Goal: Communication & Community: Answer question/provide support

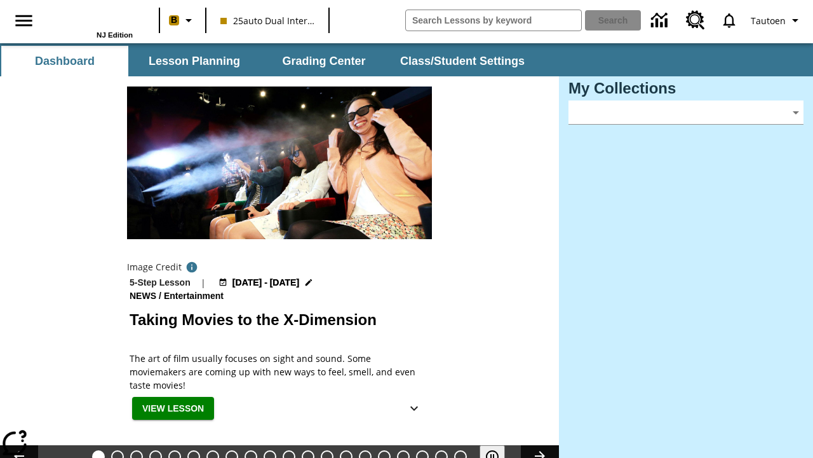
type input "-1"
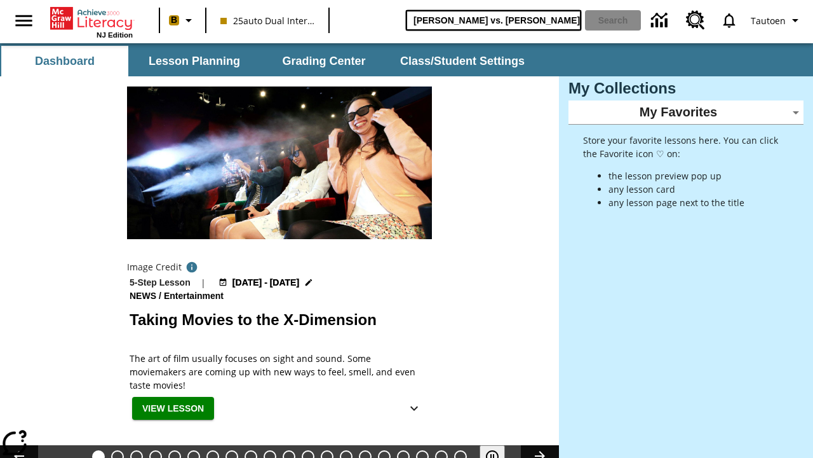
type input "[PERSON_NAME] vs. [PERSON_NAME]"
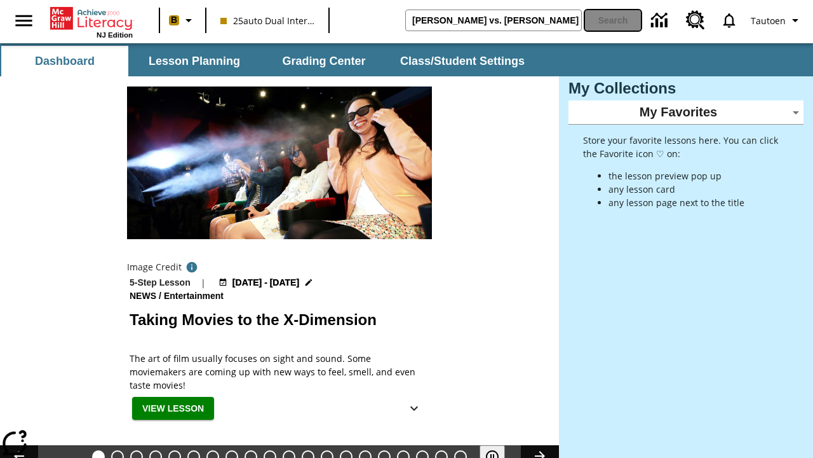
click at [614, 20] on button "Search" at bounding box center [613, 20] width 56 height 20
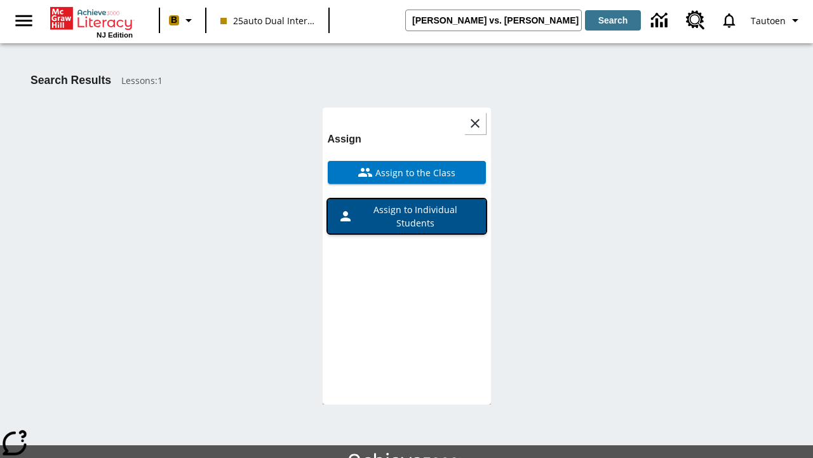
click at [407, 203] on span "Assign to Individual Students" at bounding box center [414, 216] width 123 height 27
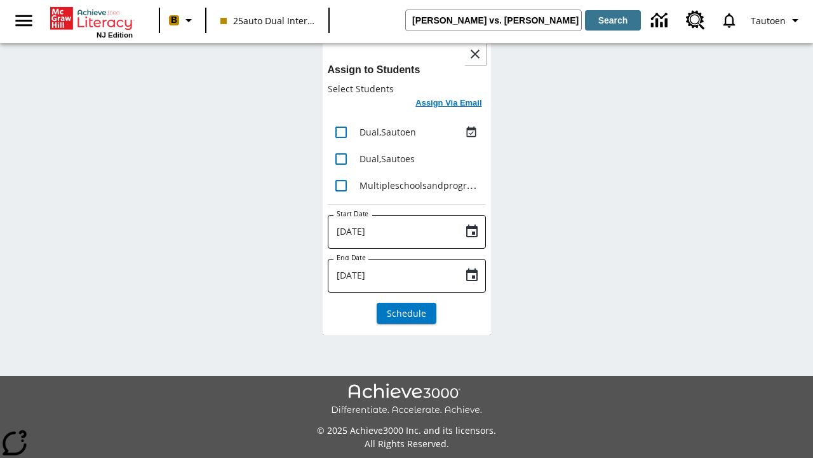
click at [449, 104] on h6 "Assign Via Email" at bounding box center [449, 103] width 66 height 15
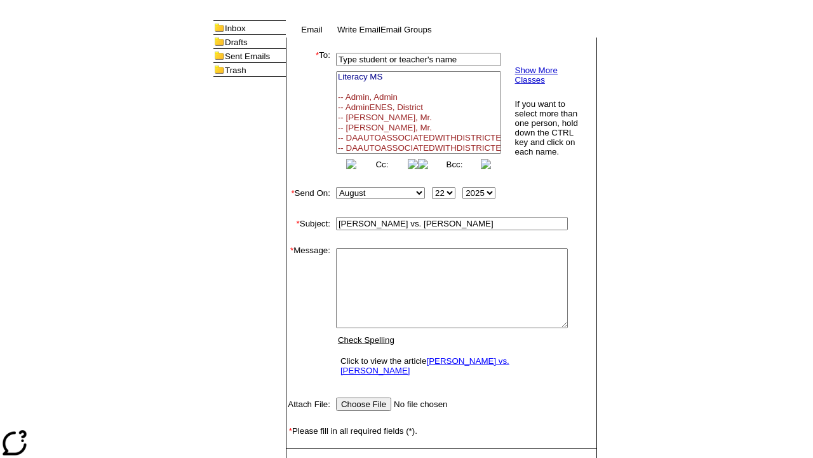
select select "U,21476361,1"
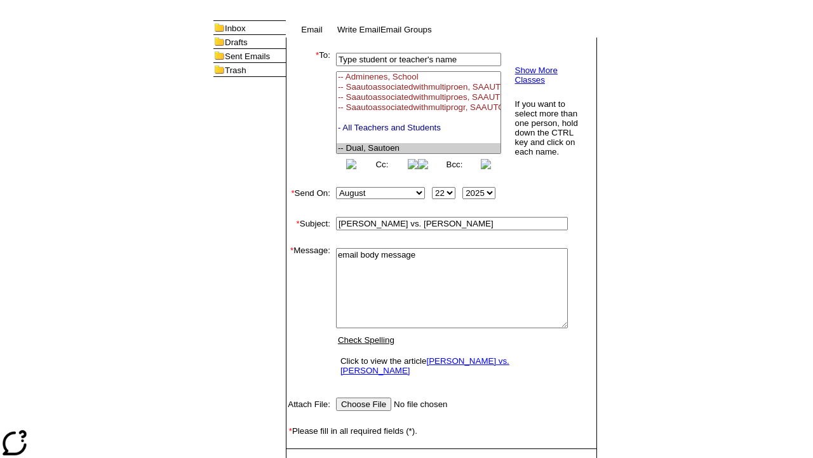
type textarea "email body message"
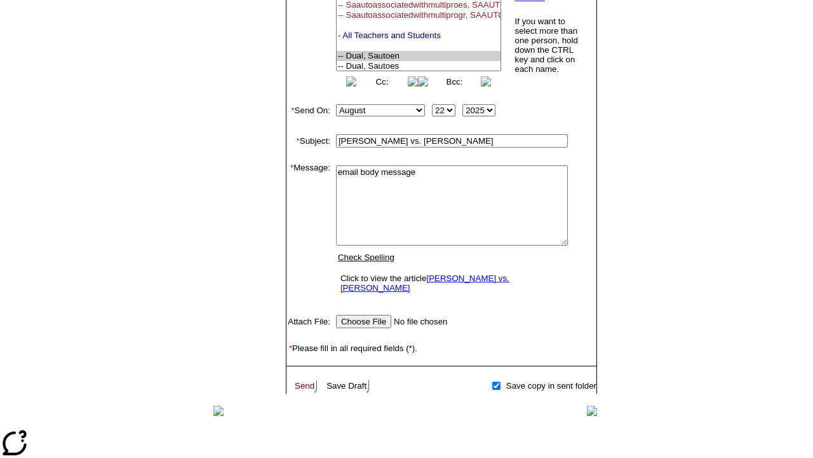
scroll to position [86, 0]
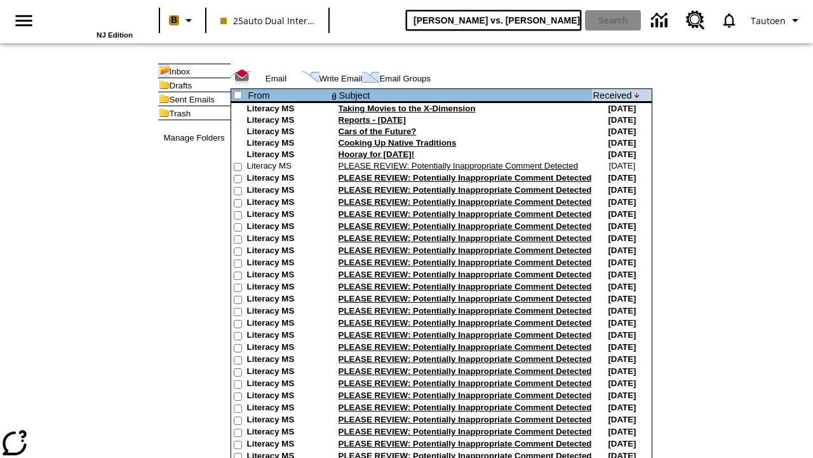
type input "[PERSON_NAME] vs. [PERSON_NAME]"
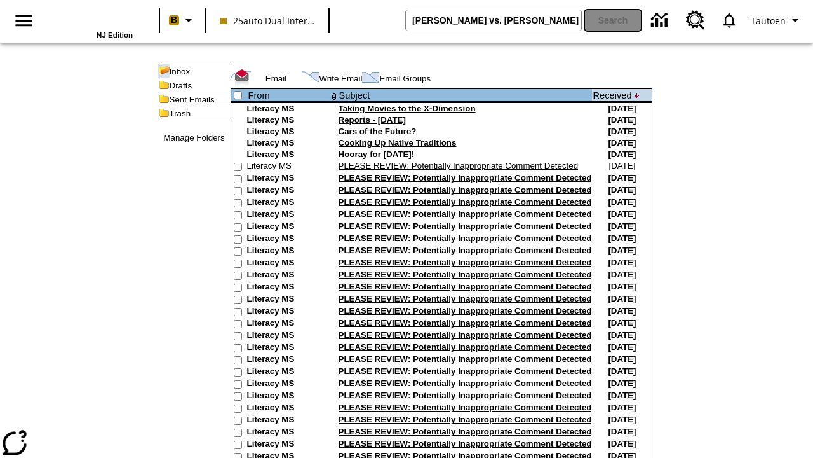
click at [614, 20] on button "Search" at bounding box center [613, 20] width 56 height 20
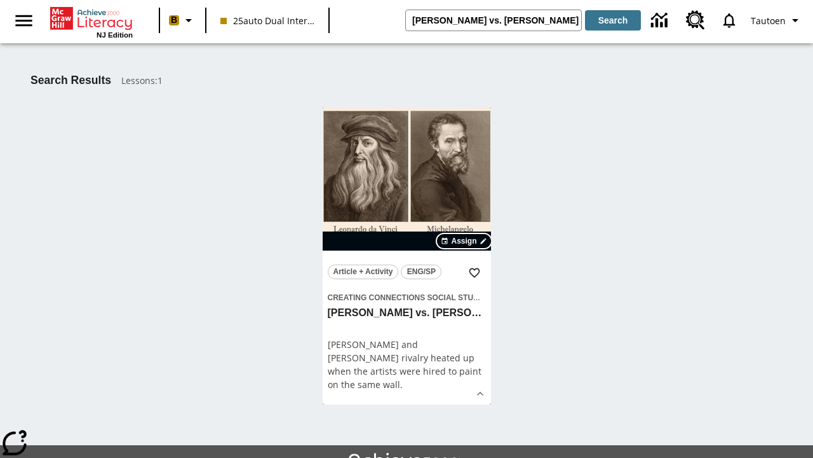
click at [465, 241] on span "Assign" at bounding box center [463, 240] width 25 height 11
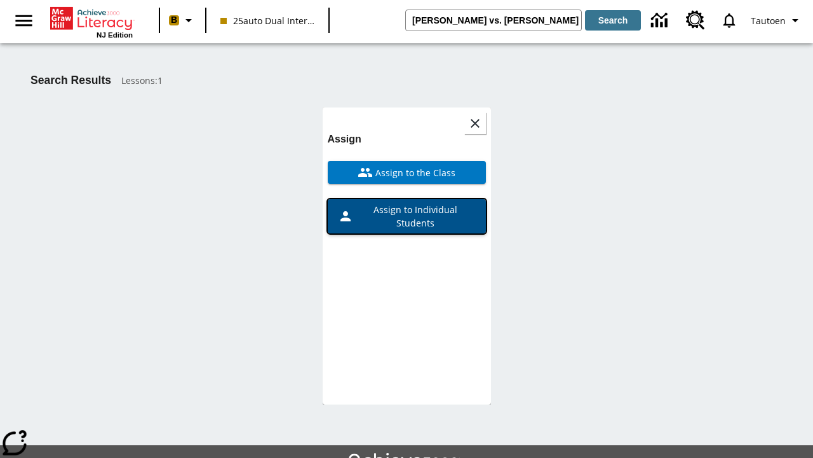
click at [407, 203] on span "Assign to Individual Students" at bounding box center [414, 216] width 123 height 27
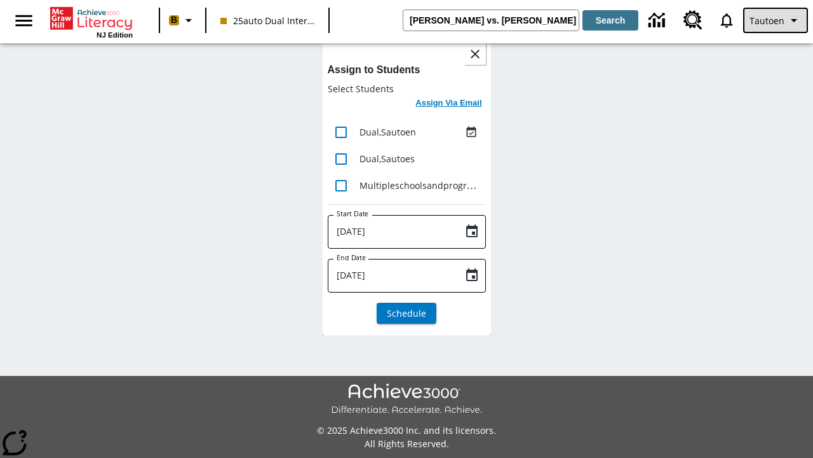
click at [777, 20] on span "Tautoen" at bounding box center [767, 20] width 35 height 13
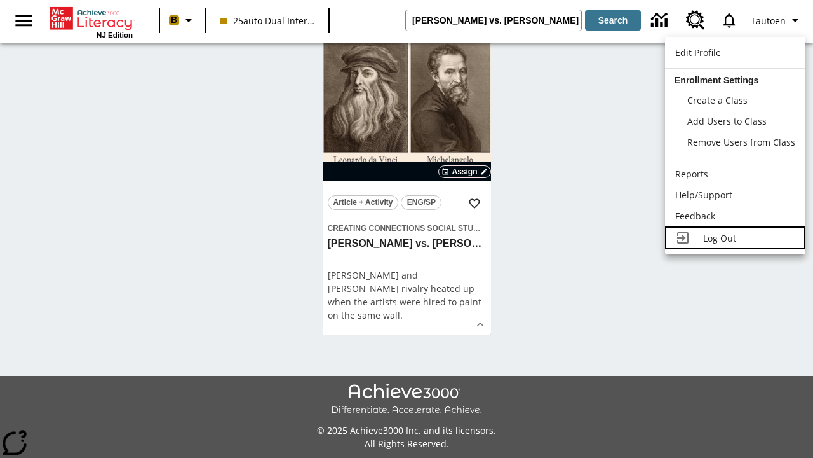
click at [734, 238] on span "Log Out" at bounding box center [720, 238] width 33 height 12
